Goal: Check status: Check status

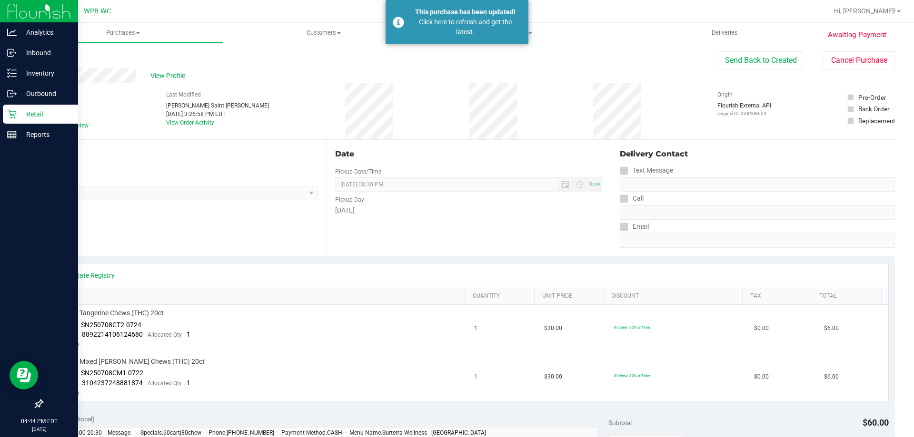
scroll to position [238, 0]
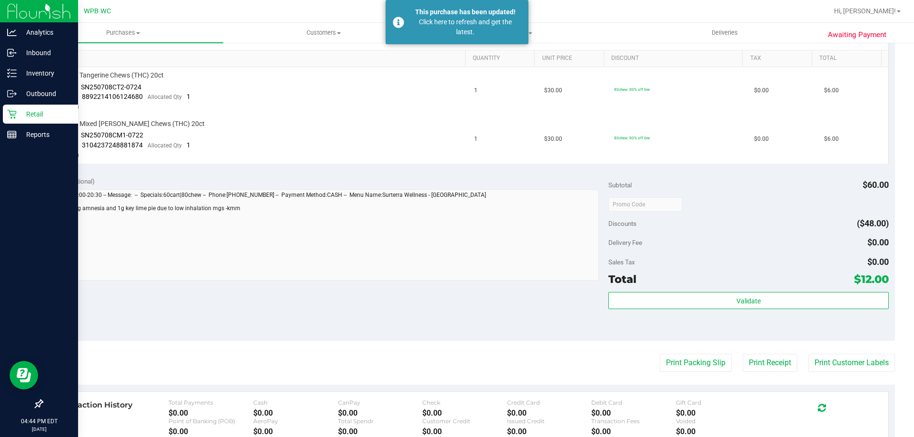
click at [16, 115] on icon at bounding box center [12, 114] width 10 height 10
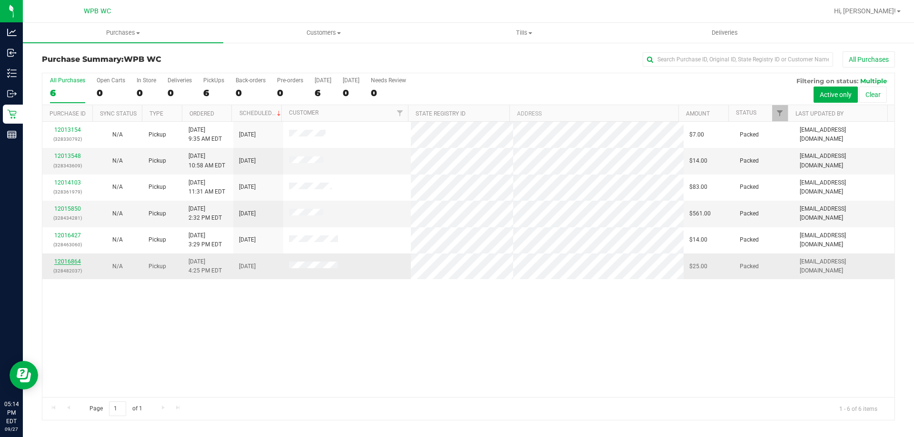
click at [67, 259] on link "12016864" at bounding box center [67, 261] width 27 height 7
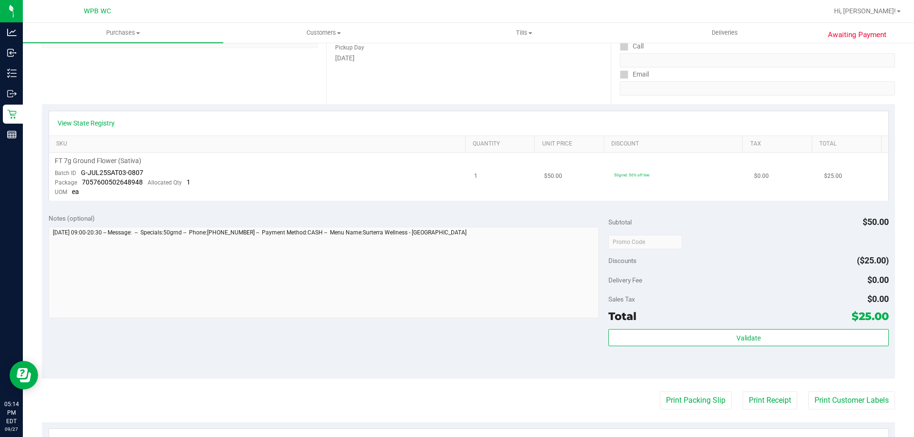
scroll to position [190, 0]
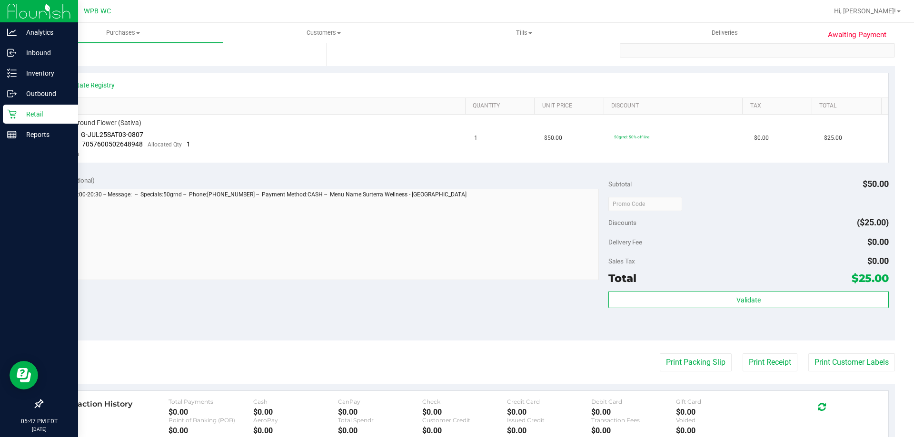
click at [10, 110] on icon at bounding box center [12, 114] width 10 height 10
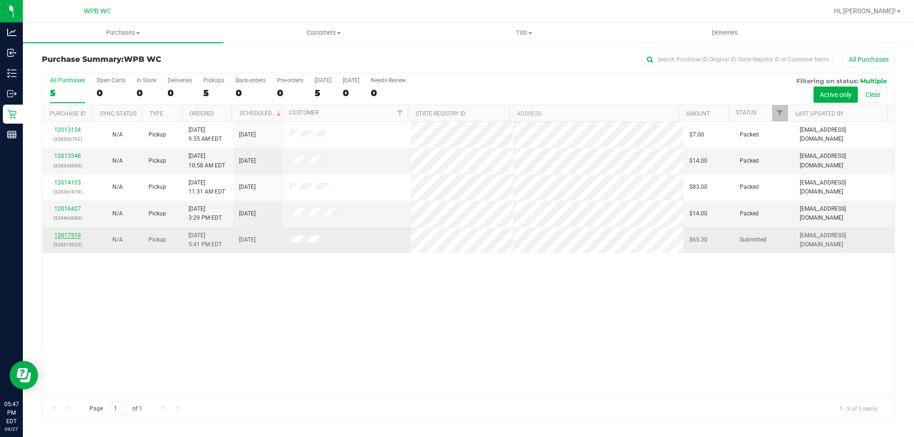
click at [66, 234] on link "12017519" at bounding box center [67, 235] width 27 height 7
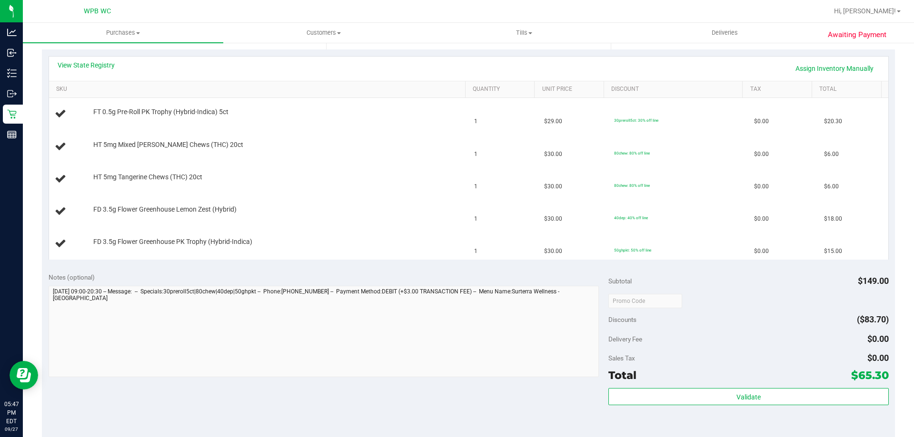
scroll to position [238, 0]
